Goal: Check status: Check status

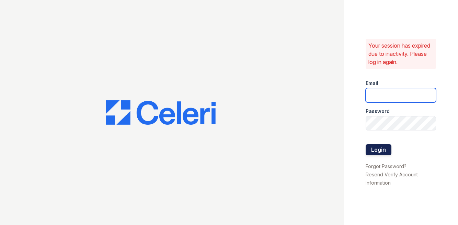
type input "shiv@auranewyork.com"
click at [383, 150] on button "Login" at bounding box center [378, 149] width 26 height 11
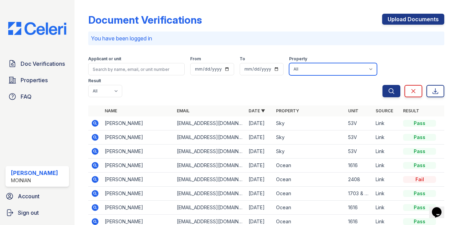
click at [305, 70] on select "All 100 [PERSON_NAME] 1264 90W [PERSON_NAME] PLG Sky" at bounding box center [333, 69] width 88 height 12
select select "131"
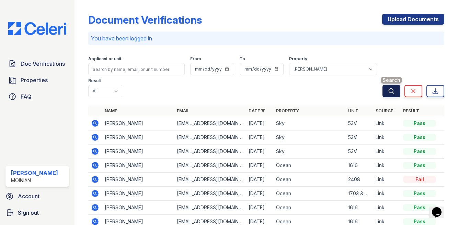
click at [390, 96] on button "Search" at bounding box center [391, 91] width 18 height 12
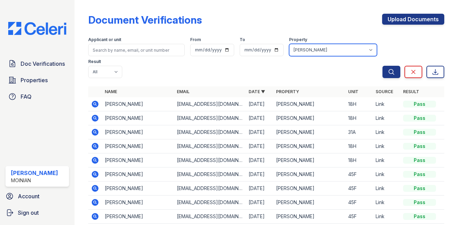
click at [301, 49] on select "All 100 [PERSON_NAME] 1264 90W [PERSON_NAME] PLG Sky" at bounding box center [333, 50] width 88 height 12
select select
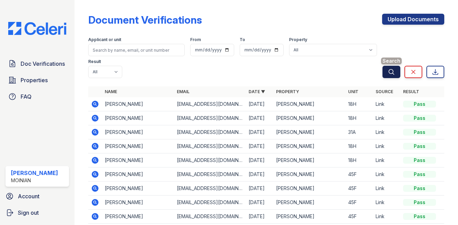
click at [388, 77] on button "Search" at bounding box center [391, 72] width 18 height 12
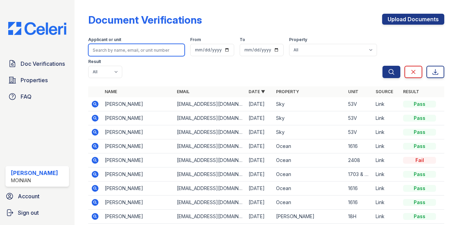
click at [135, 47] on input "search" at bounding box center [136, 50] width 96 height 12
type input "karan"
click at [382, 66] on button "Search" at bounding box center [391, 72] width 18 height 12
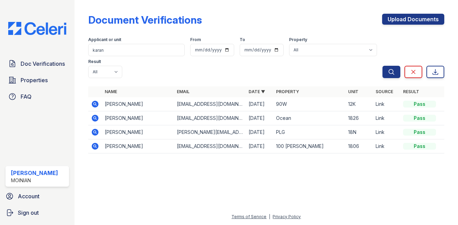
click at [47, 30] on img at bounding box center [37, 28] width 69 height 13
